Goal: Transaction & Acquisition: Download file/media

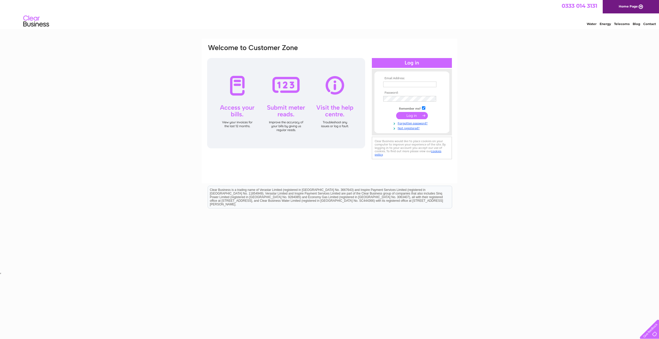
type input "sankeysaddlery@sky.com"
click at [414, 114] on input "submit" at bounding box center [412, 115] width 32 height 7
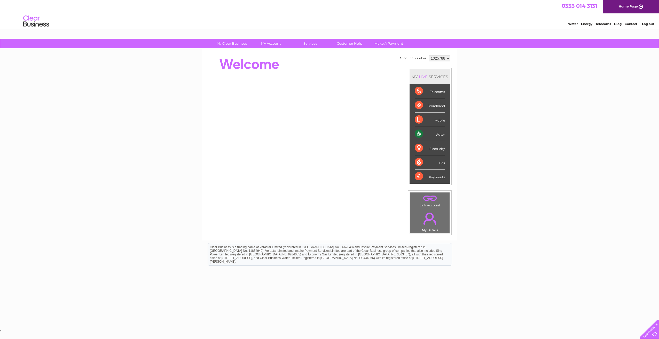
click at [439, 119] on div "Mobile" at bounding box center [430, 120] width 30 height 14
click at [447, 57] on select "1025788" at bounding box center [439, 58] width 21 height 6
click at [345, 222] on div "Account number 1025788 MY LIVE SERVICES Telecoms Broadband Mobile Water Electri…" at bounding box center [330, 145] width 256 height 192
click at [267, 42] on link "My Account" at bounding box center [271, 44] width 43 height 10
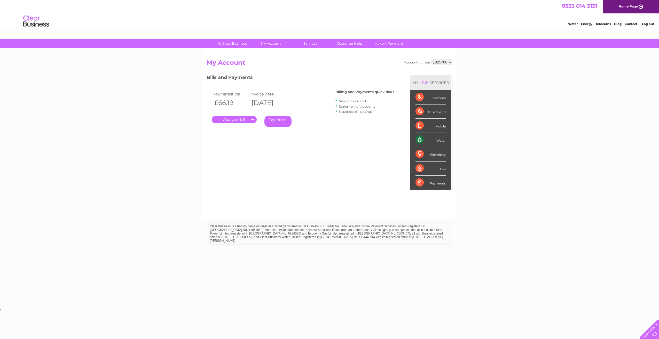
click at [242, 120] on link "." at bounding box center [234, 119] width 45 height 7
click at [351, 100] on link "View previous bills" at bounding box center [353, 101] width 28 height 4
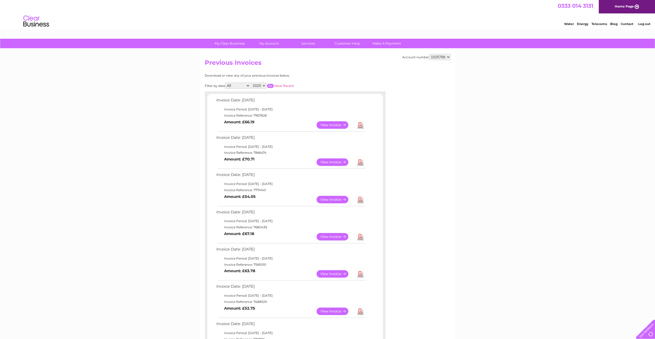
click at [359, 234] on link "Download" at bounding box center [360, 236] width 6 height 7
click at [360, 198] on link "Download" at bounding box center [360, 199] width 6 height 7
click at [360, 199] on link "Download" at bounding box center [360, 199] width 6 height 7
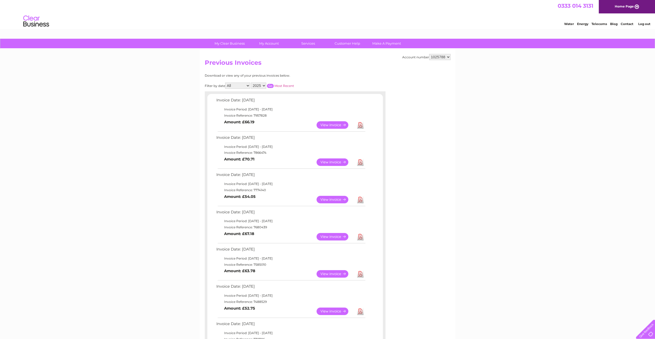
click at [359, 160] on link "Download" at bounding box center [360, 162] width 6 height 7
